Goal: Find specific page/section

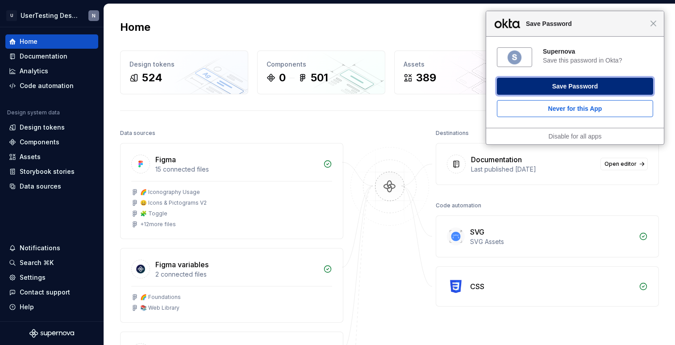
click at [585, 88] on button "Save Password" at bounding box center [575, 86] width 156 height 17
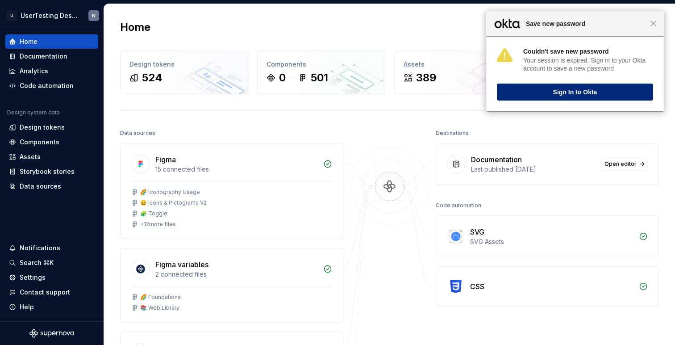
click at [580, 93] on button "Sign In to Okta" at bounding box center [575, 92] width 156 height 17
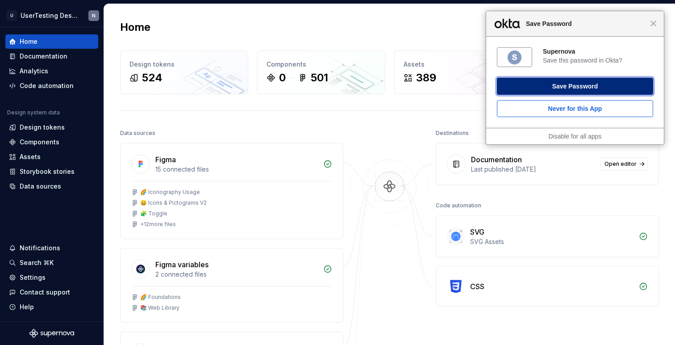
click at [580, 93] on button "Save Password" at bounding box center [575, 86] width 156 height 17
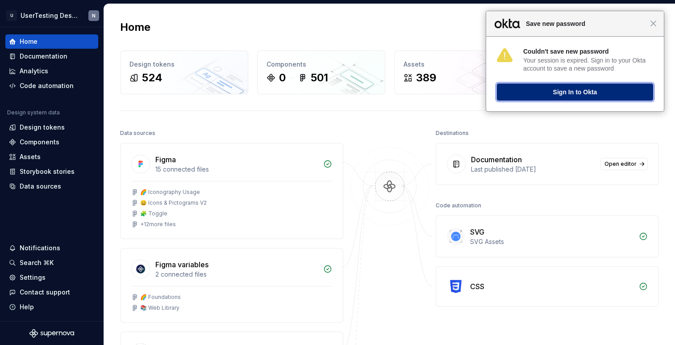
click at [589, 92] on button "Sign In to Okta" at bounding box center [575, 92] width 156 height 17
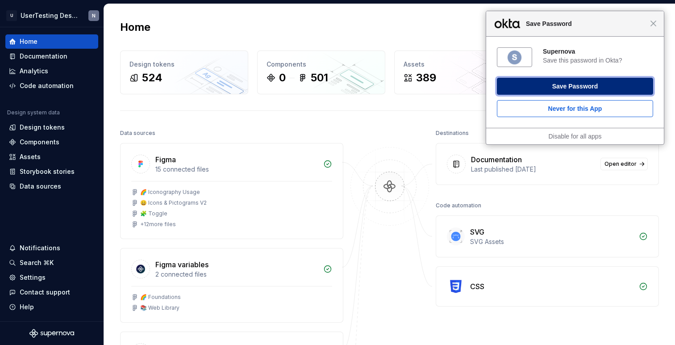
click at [535, 83] on button "Save Password" at bounding box center [575, 86] width 156 height 17
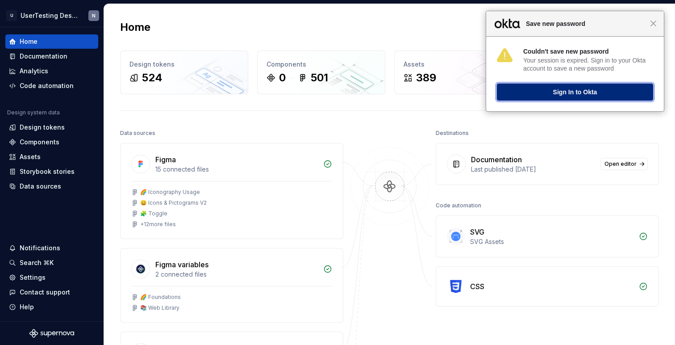
click at [552, 93] on button "Sign In to Okta" at bounding box center [575, 92] width 156 height 17
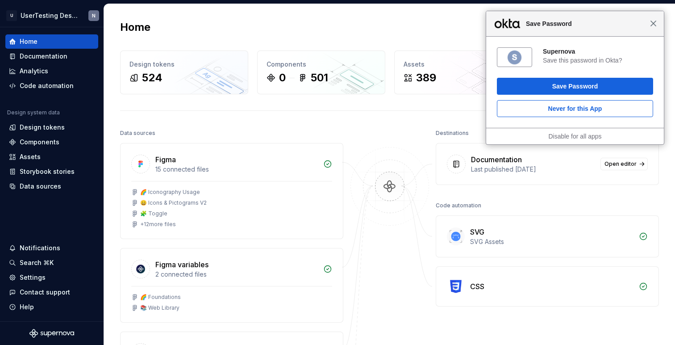
click at [651, 21] on span "Close" at bounding box center [653, 23] width 7 height 7
